Goal: Information Seeking & Learning: Learn about a topic

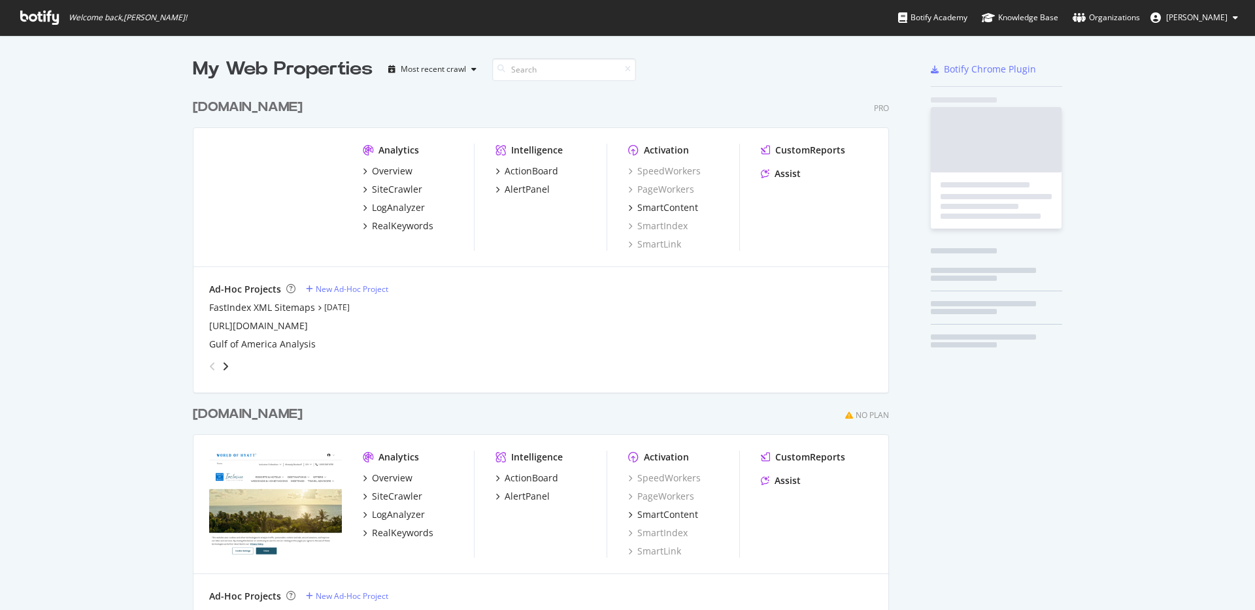
scroll to position [755, 697]
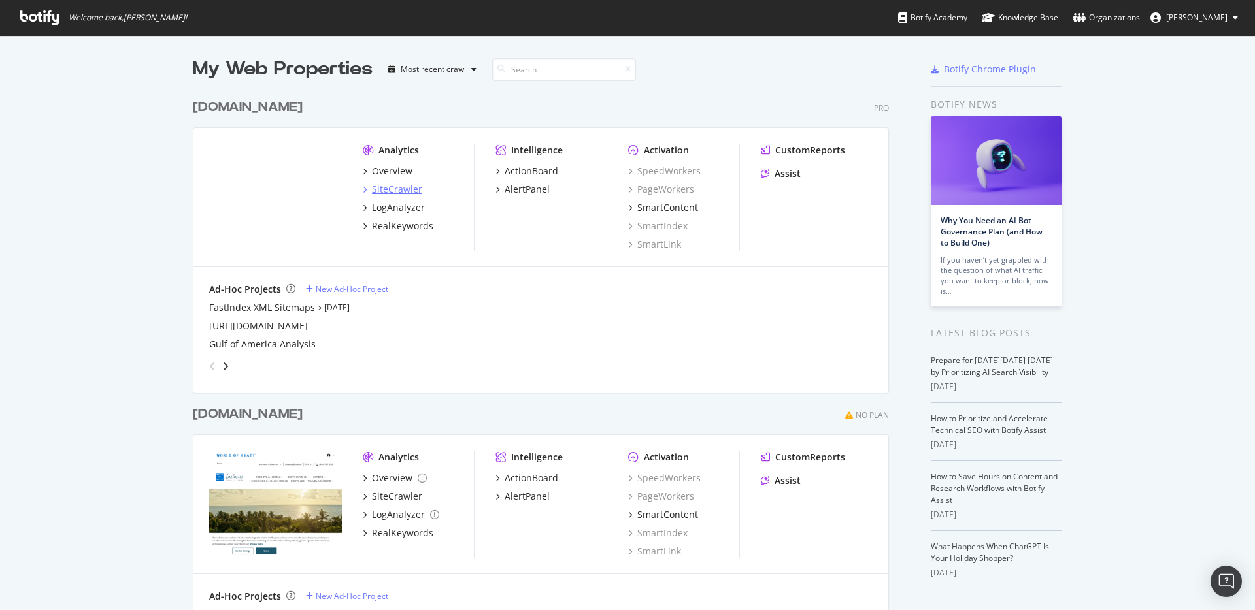
click at [408, 189] on div "SiteCrawler" at bounding box center [397, 189] width 50 height 13
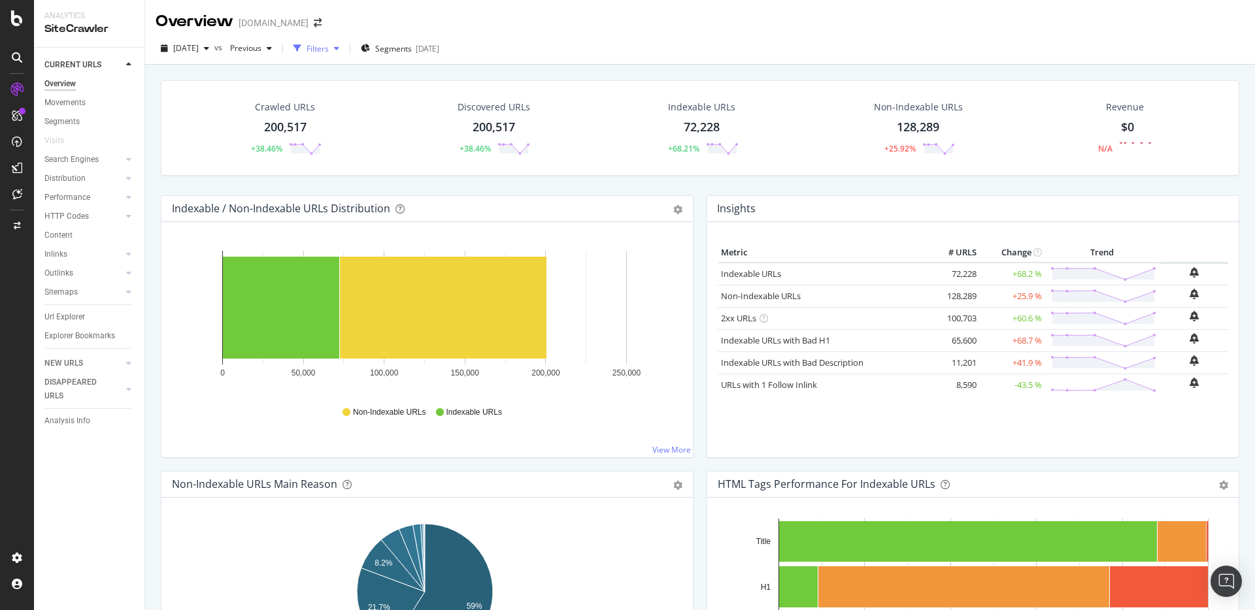
click at [344, 50] on div "button" at bounding box center [337, 48] width 16 height 8
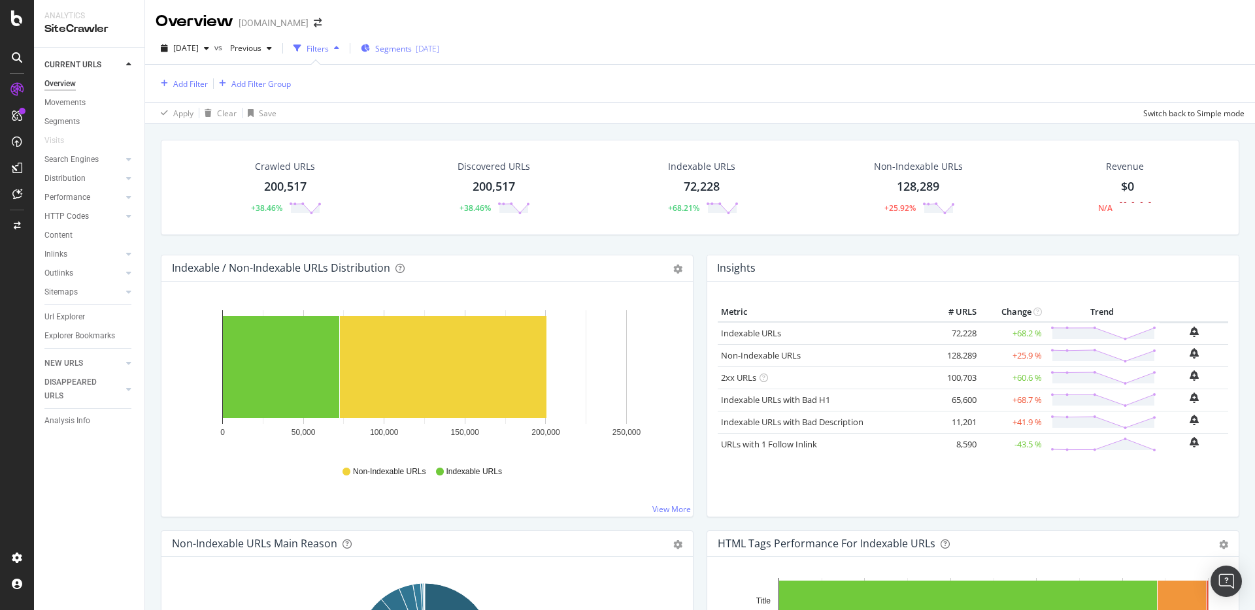
drag, startPoint x: 356, startPoint y: 50, endPoint x: 397, endPoint y: 50, distance: 40.5
click at [344, 50] on div "button" at bounding box center [337, 48] width 16 height 8
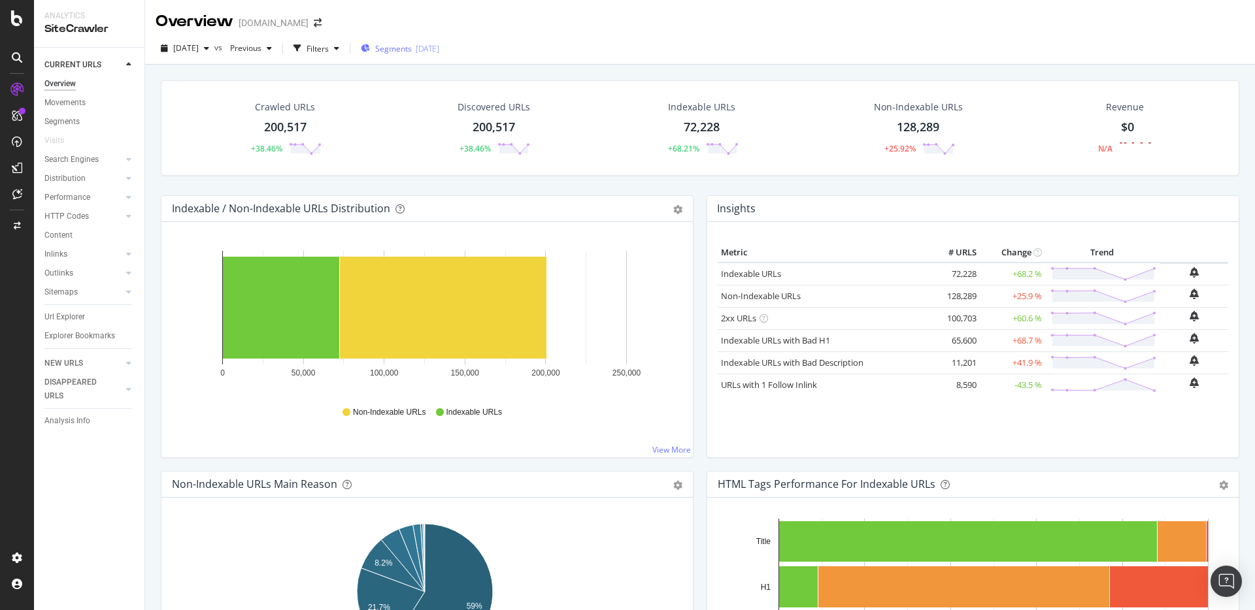
click at [412, 52] on span "Segments" at bounding box center [393, 48] width 37 height 11
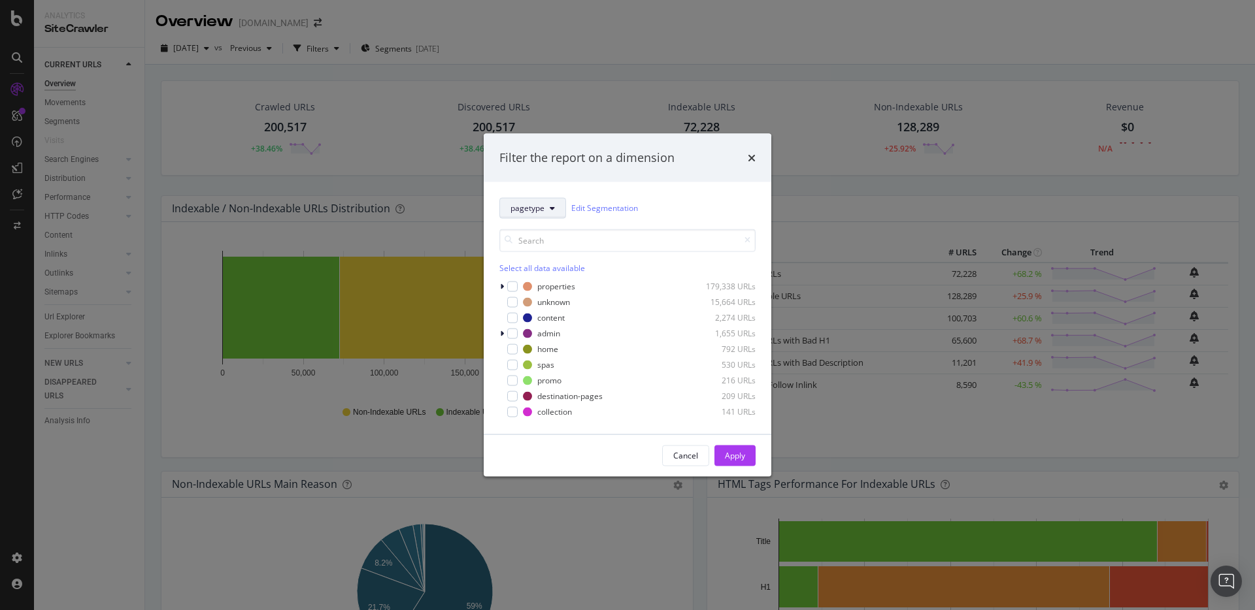
click at [550, 211] on icon "modal" at bounding box center [552, 208] width 5 height 8
click at [555, 207] on button "pagetype" at bounding box center [532, 207] width 67 height 21
click at [749, 157] on icon "times" at bounding box center [751, 157] width 8 height 10
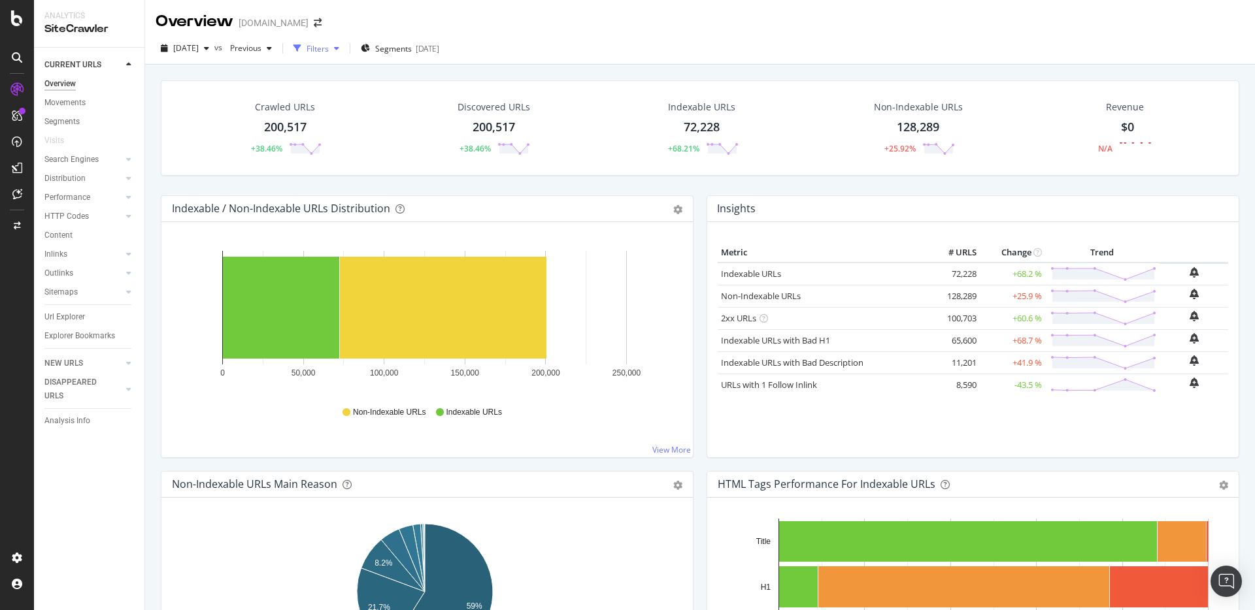
click at [344, 49] on div "button" at bounding box center [337, 48] width 16 height 8
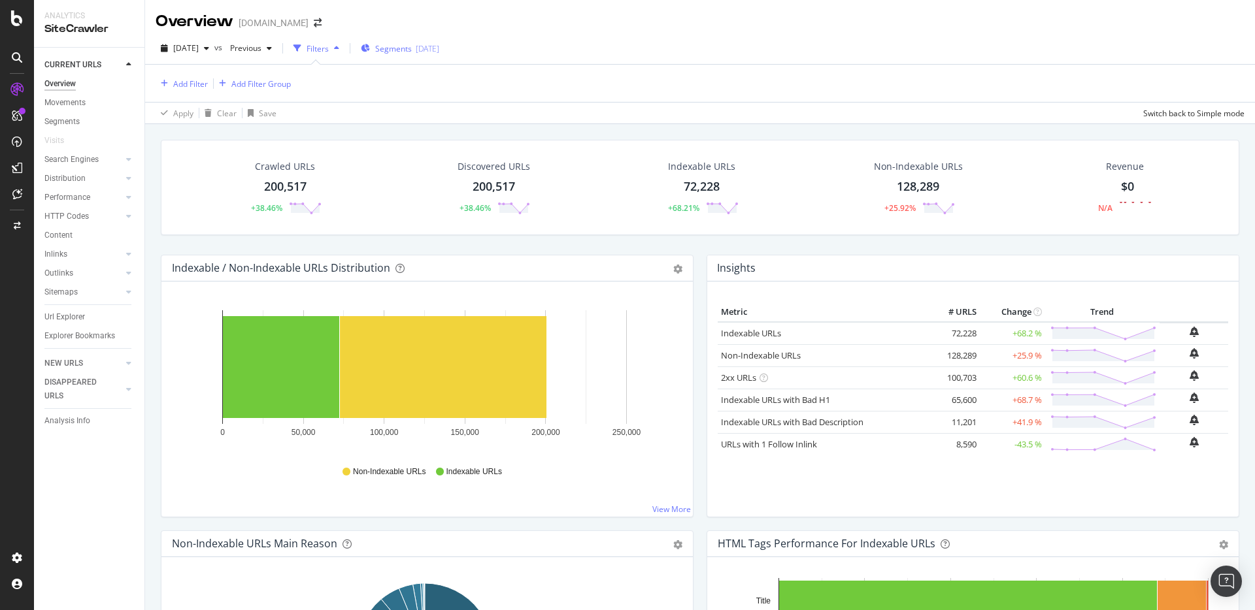
click at [439, 49] on div "[DATE]" at bounding box center [428, 48] width 24 height 11
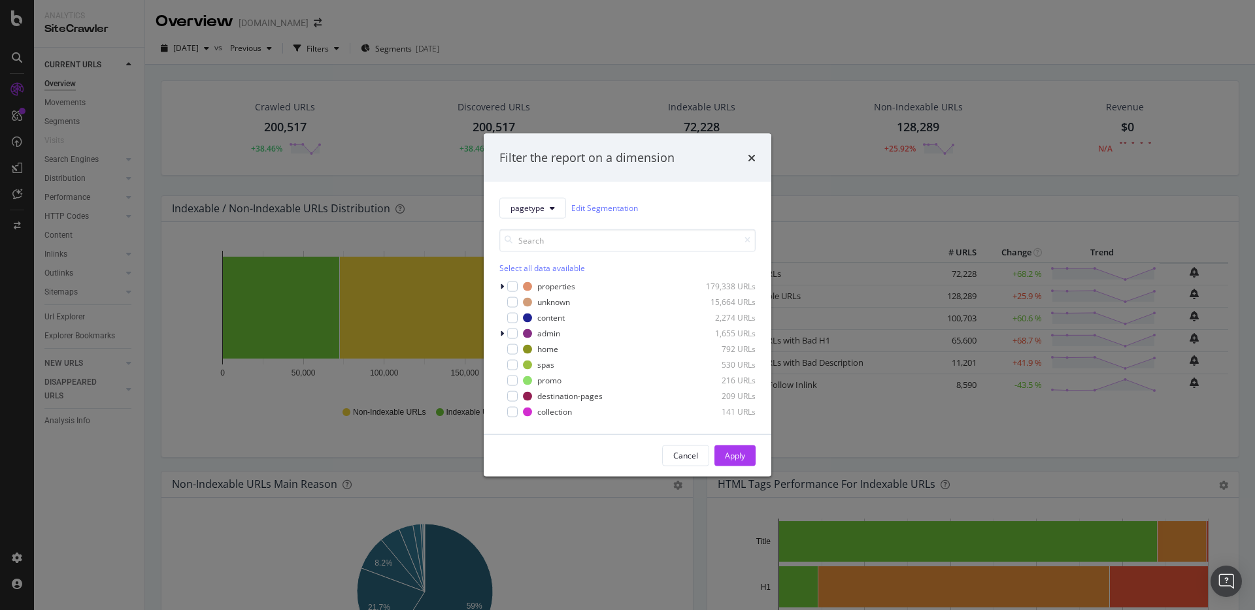
click at [542, 197] on div "pagetype Edit Segmentation Select all data available properties 179,338 URLs un…" at bounding box center [627, 308] width 287 height 252
click at [543, 207] on span "pagetype" at bounding box center [527, 208] width 34 height 11
click at [545, 275] on span "localization" at bounding box center [555, 279] width 90 height 12
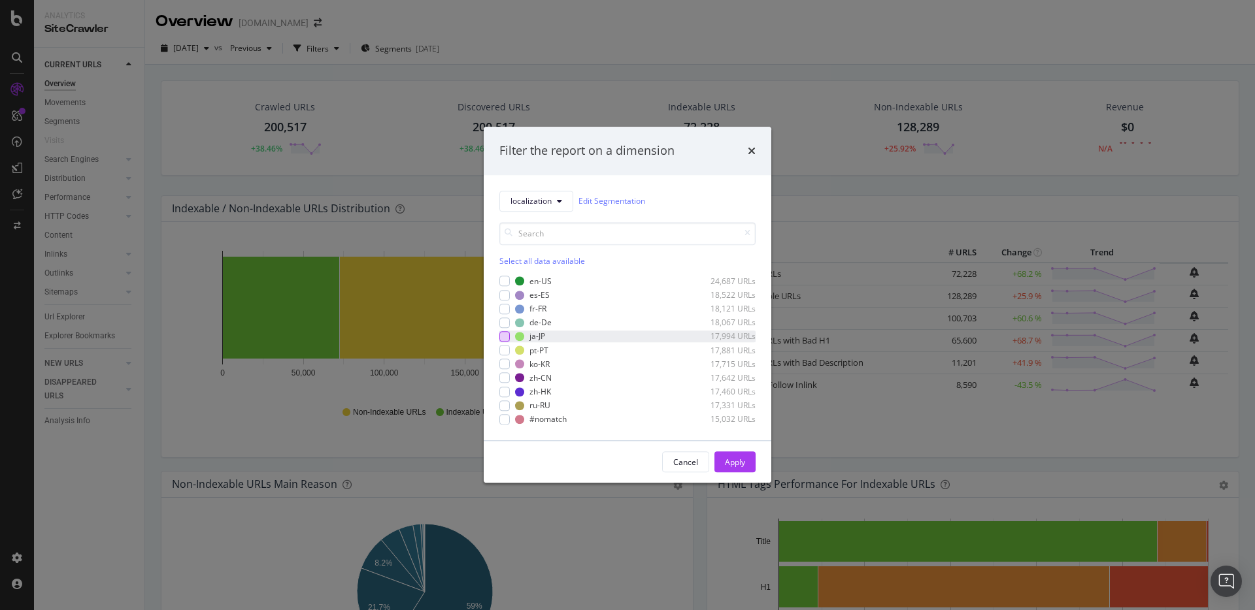
click at [502, 337] on div "modal" at bounding box center [504, 336] width 10 height 10
click at [732, 460] on div "Apply" at bounding box center [735, 462] width 20 height 11
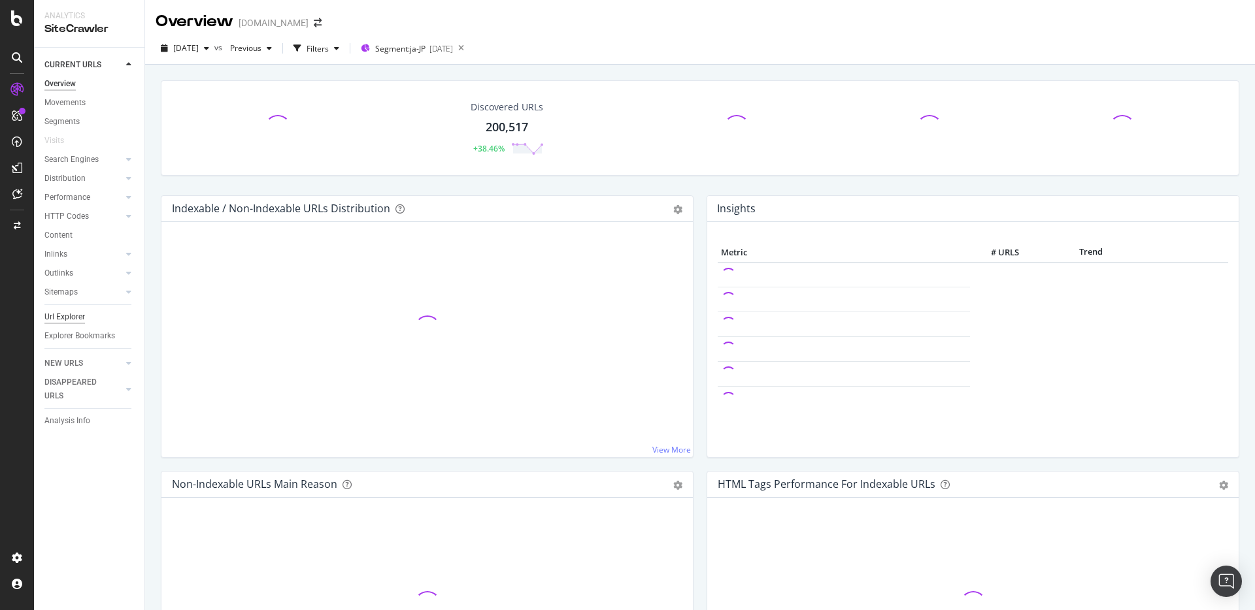
click at [68, 316] on div "Url Explorer" at bounding box center [64, 317] width 41 height 14
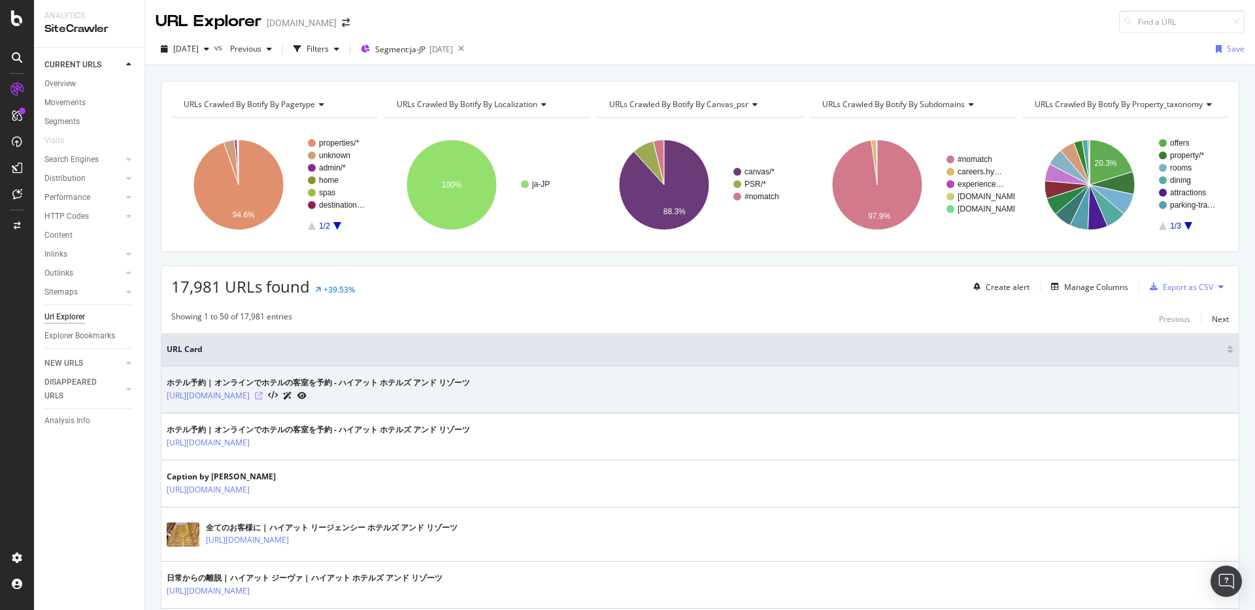
click at [263, 395] on icon at bounding box center [259, 396] width 8 height 8
